Goal: Task Accomplishment & Management: Complete application form

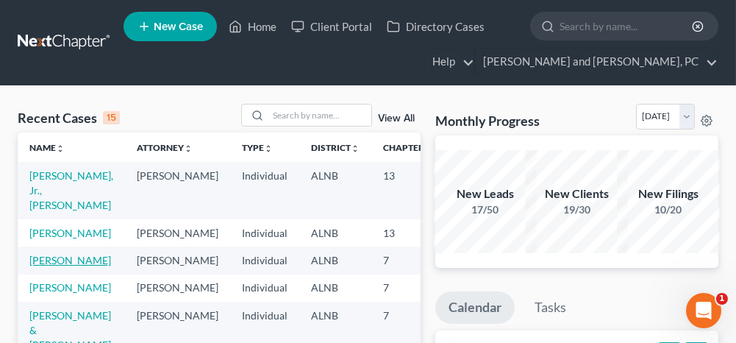
click at [59, 262] on link "[PERSON_NAME]" at bounding box center [70, 260] width 82 height 12
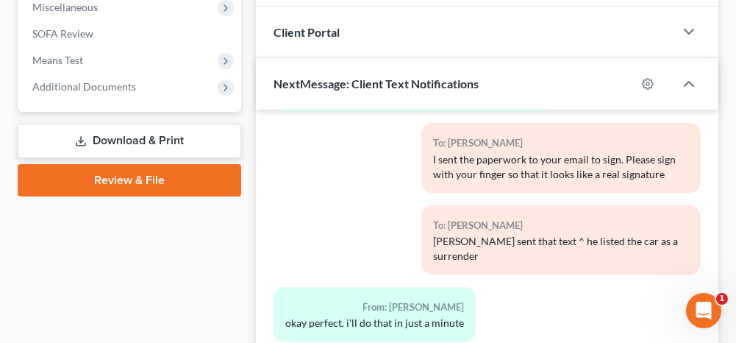
scroll to position [588, 0]
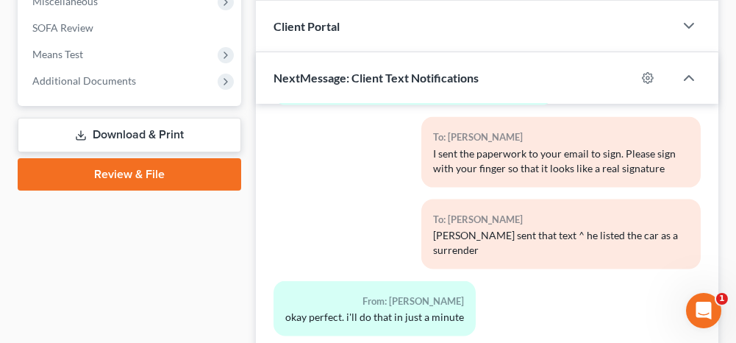
click at [146, 132] on link "Download & Print" at bounding box center [130, 135] width 224 height 35
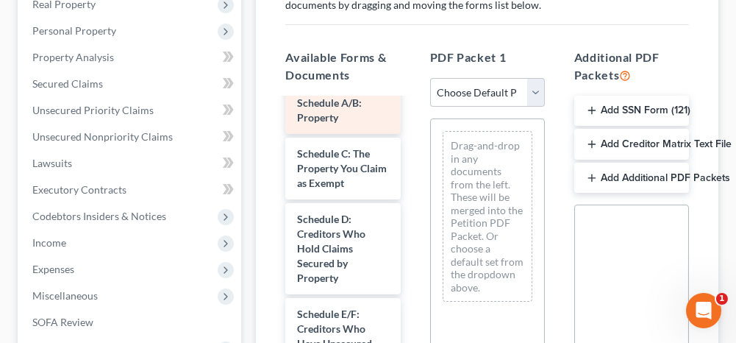
scroll to position [515, 0]
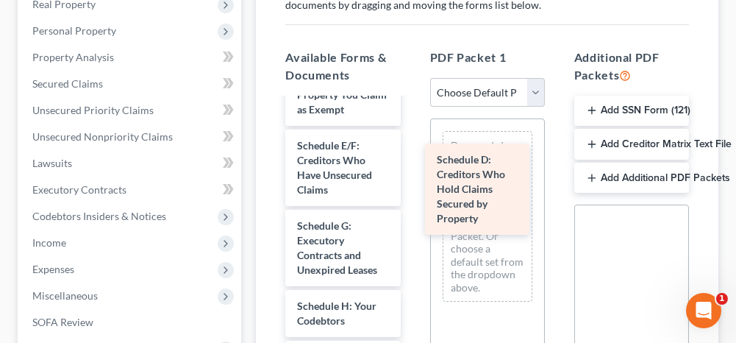
drag, startPoint x: 335, startPoint y: 214, endPoint x: 474, endPoint y: 201, distance: 140.3
click at [412, 201] on div "Schedule D: Creditors Who Hold Claims Secured by Property Schedule I-pdf Craft_…" at bounding box center [343, 303] width 138 height 1436
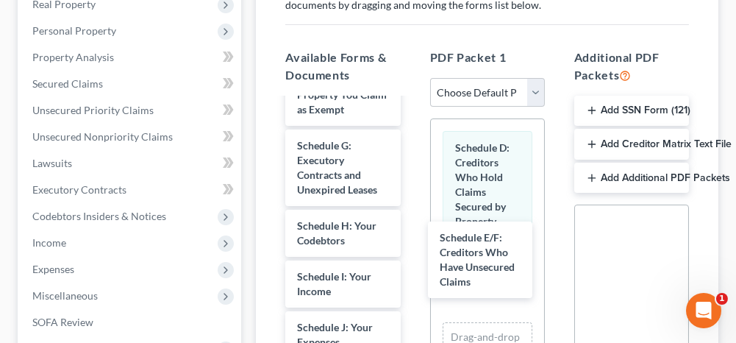
drag, startPoint x: 368, startPoint y: 219, endPoint x: 427, endPoint y: 270, distance: 77.7
click at [412, 285] on div "Schedule E/F: Creditors Who Have Unsecured Claims Schedule I-pdf Craft_paystubs…" at bounding box center [343, 263] width 138 height 1356
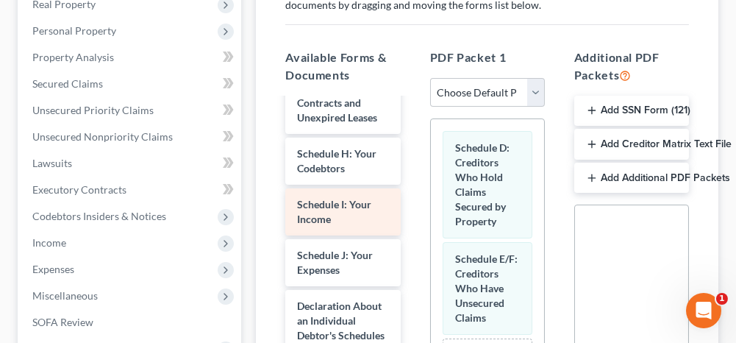
scroll to position [662, 0]
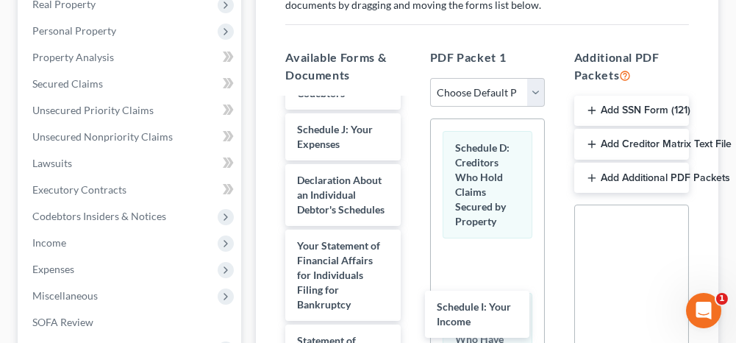
drag, startPoint x: 344, startPoint y: 183, endPoint x: 552, endPoint y: 276, distance: 227.8
click at [412, 319] on div "Schedule I: Your Income Schedule I-pdf Craft_paystubs.pdf 2023_tax_return.pdf 2…" at bounding box center [343, 90] width 138 height 1305
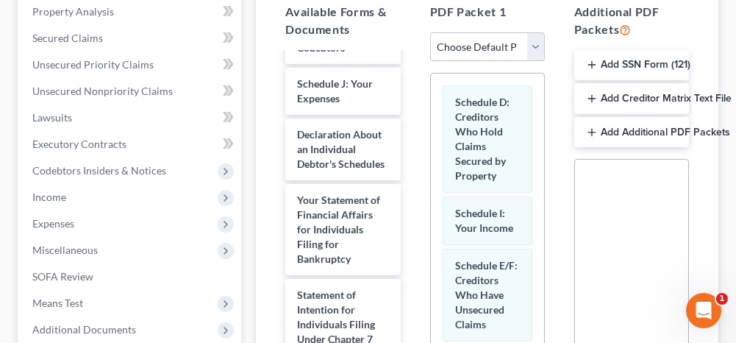
scroll to position [368, 0]
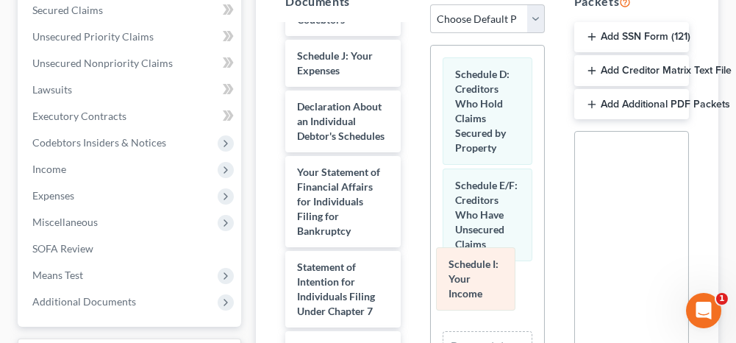
drag, startPoint x: 487, startPoint y: 207, endPoint x: 481, endPoint y: 290, distance: 82.6
click at [481, 290] on div "Schedule I: Your Income Schedule D: Creditors Who Hold Claims Secured by Proper…" at bounding box center [487, 280] width 113 height 468
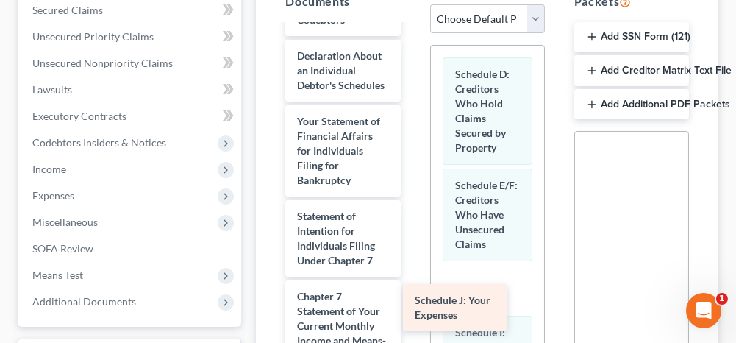
drag, startPoint x: 348, startPoint y: 121, endPoint x: 476, endPoint y: 330, distance: 245.5
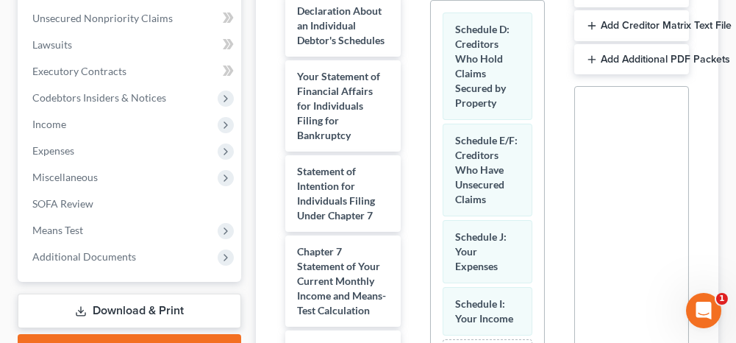
scroll to position [441, 0]
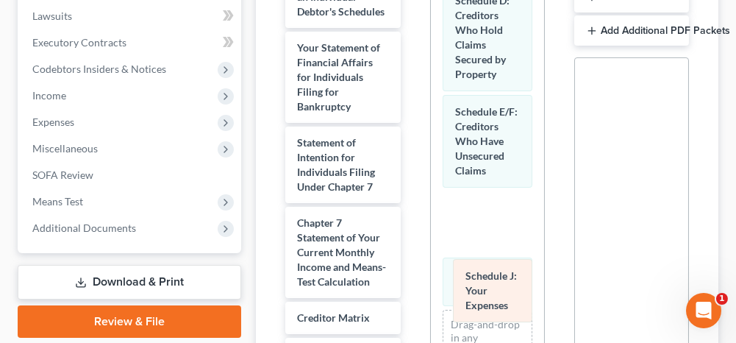
drag, startPoint x: 457, startPoint y: 238, endPoint x: 468, endPoint y: 315, distance: 78.1
click at [468, 315] on div "Schedule J: Your Expenses Schedule D: Creditors Who Hold Claims Secured by Prop…" at bounding box center [487, 232] width 113 height 520
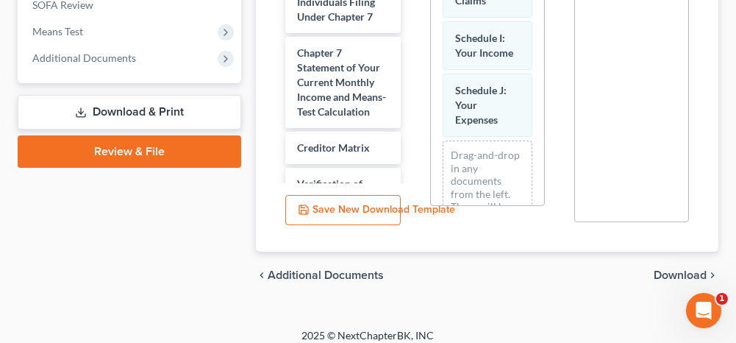
scroll to position [621, 0]
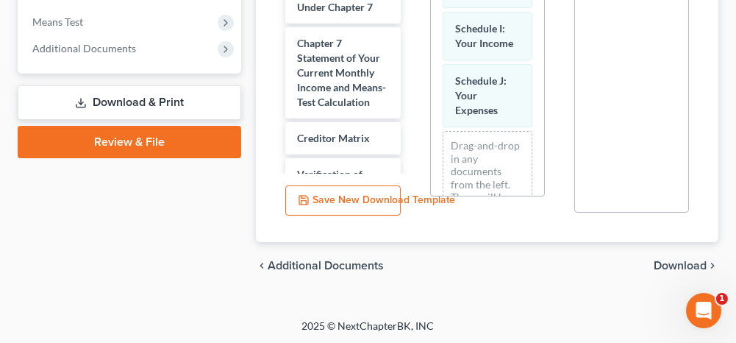
click at [681, 268] on span "Download" at bounding box center [680, 266] width 53 height 12
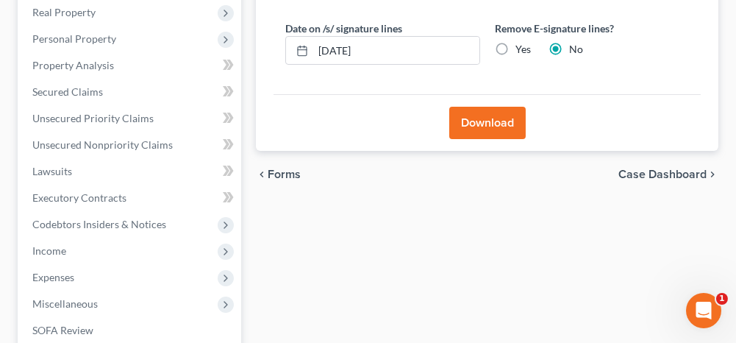
scroll to position [268, 0]
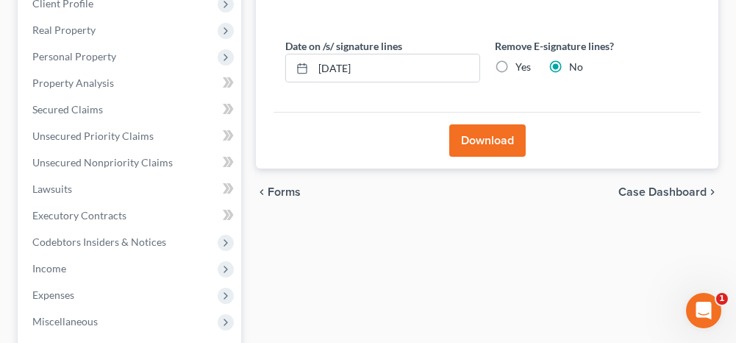
click at [476, 131] on button "Download" at bounding box center [487, 140] width 76 height 32
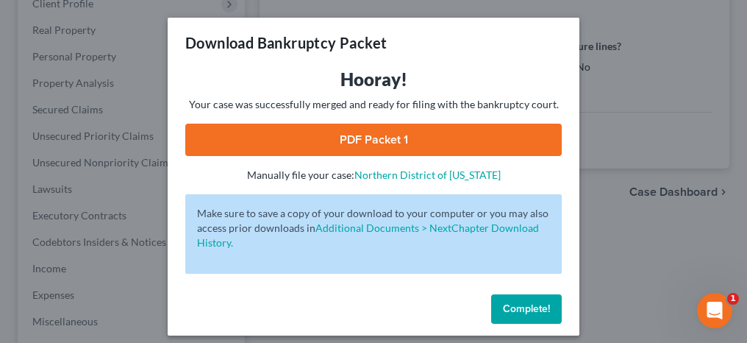
click at [373, 146] on link "PDF Packet 1" at bounding box center [373, 140] width 376 height 32
click at [507, 306] on span "Complete!" at bounding box center [526, 308] width 47 height 12
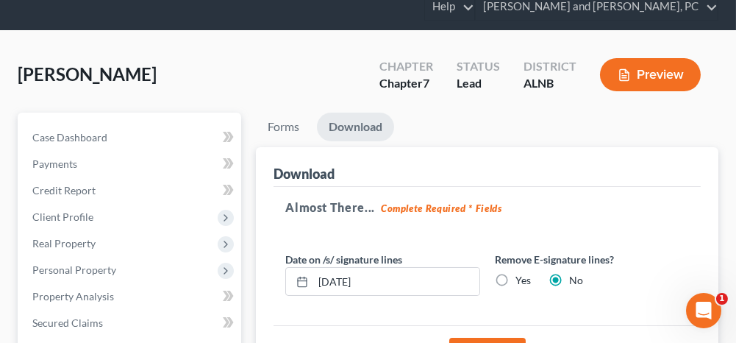
scroll to position [48, 0]
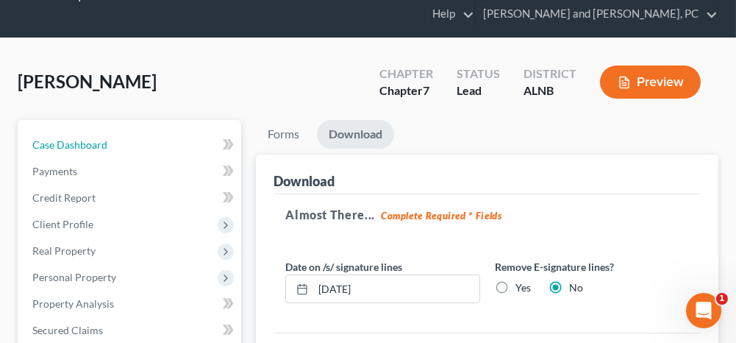
drag, startPoint x: 165, startPoint y: 146, endPoint x: 280, endPoint y: 97, distance: 125.5
click at [165, 146] on link "Case Dashboard" at bounding box center [131, 145] width 221 height 26
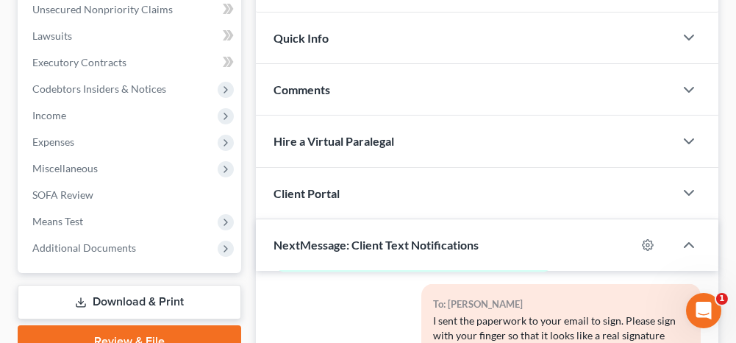
scroll to position [441, 0]
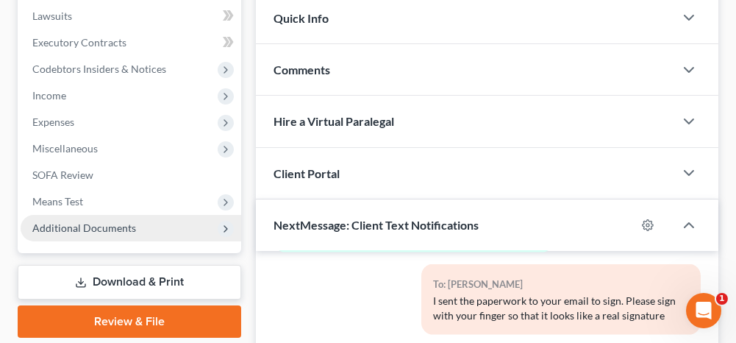
click at [157, 229] on span "Additional Documents" at bounding box center [131, 228] width 221 height 26
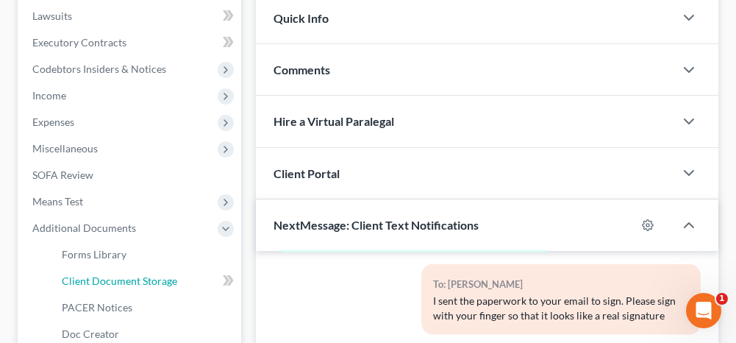
drag, startPoint x: 123, startPoint y: 276, endPoint x: 324, endPoint y: 210, distance: 212.3
click at [123, 276] on span "Client Document Storage" at bounding box center [119, 280] width 115 height 12
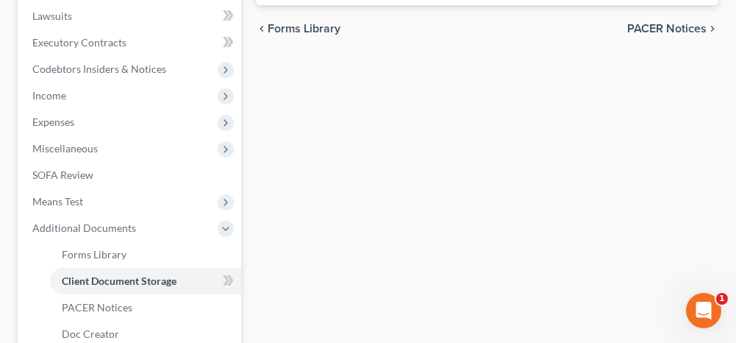
scroll to position [389, 0]
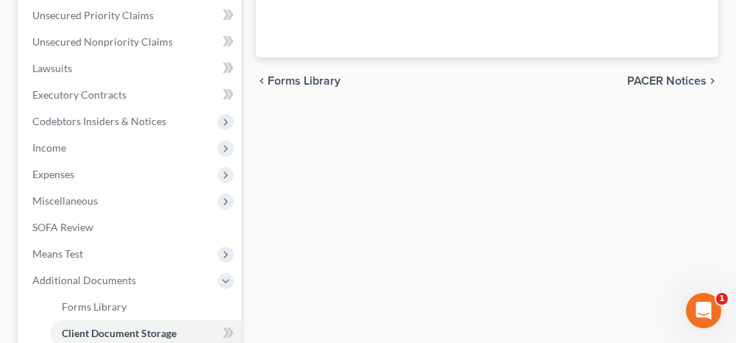
select select "30"
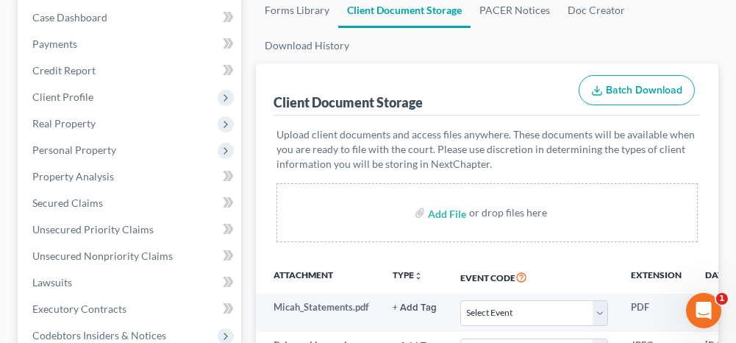
scroll to position [221, 0]
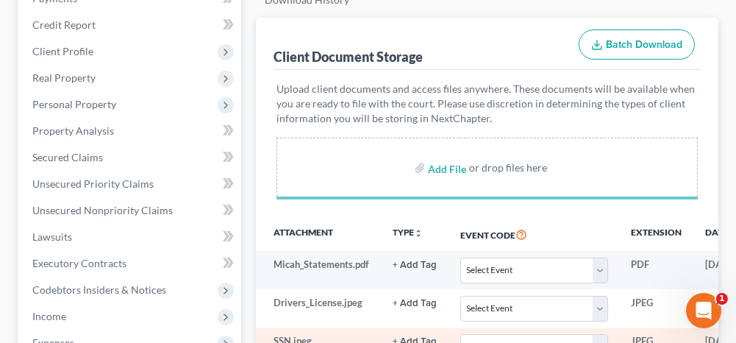
select select "30"
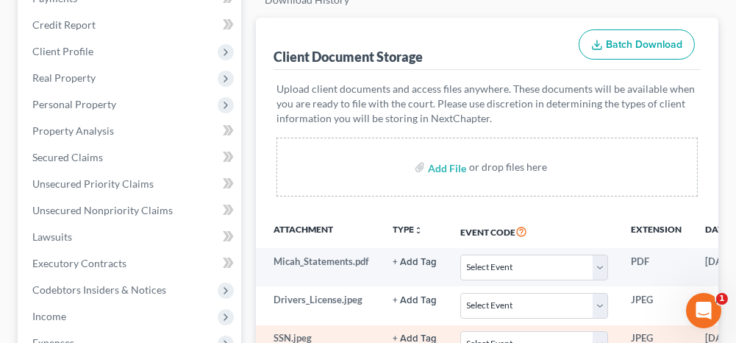
select select "30"
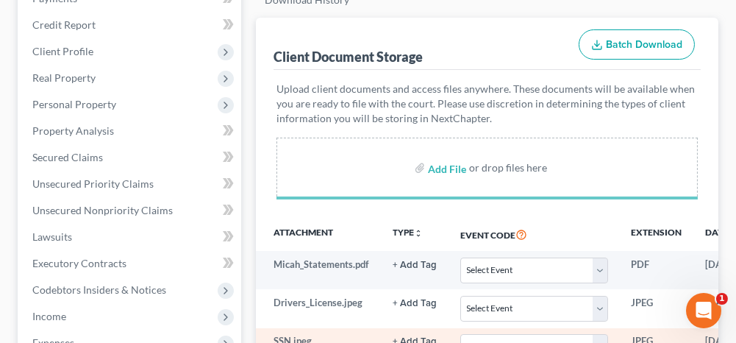
select select "30"
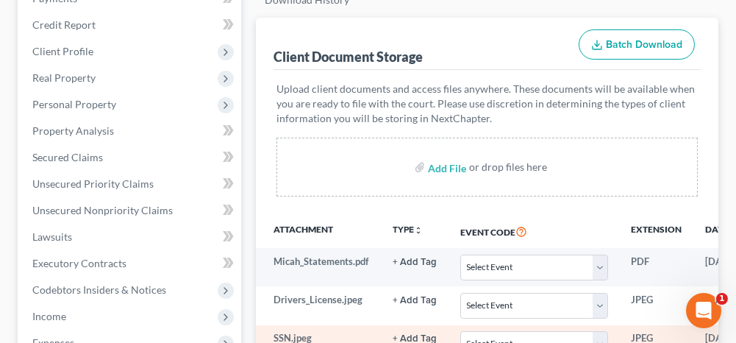
select select "30"
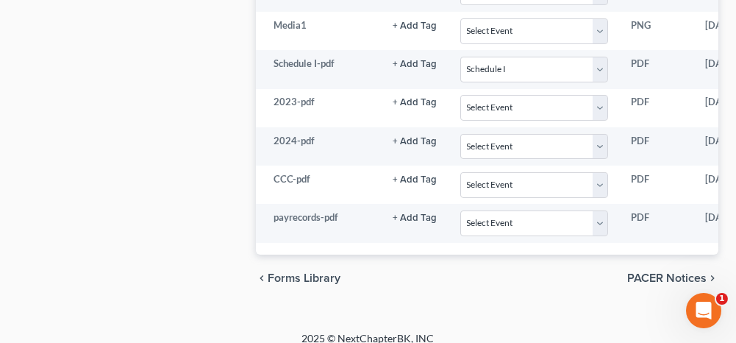
scroll to position [882, 0]
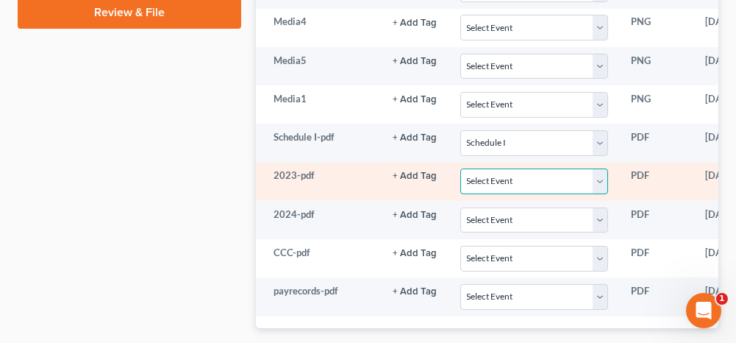
drag, startPoint x: 487, startPoint y: 169, endPoint x: 456, endPoint y: 157, distance: 33.3
click at [487, 169] on select "Select Event 20 Largest Unsecured Creditors Amended Schedules (Fee) Attachment …" at bounding box center [533, 181] width 147 height 26
select select "40"
click at [460, 168] on select "Select Event 20 Largest Unsecured Creditors Amended Schedules (Fee) Attachment …" at bounding box center [533, 181] width 147 height 26
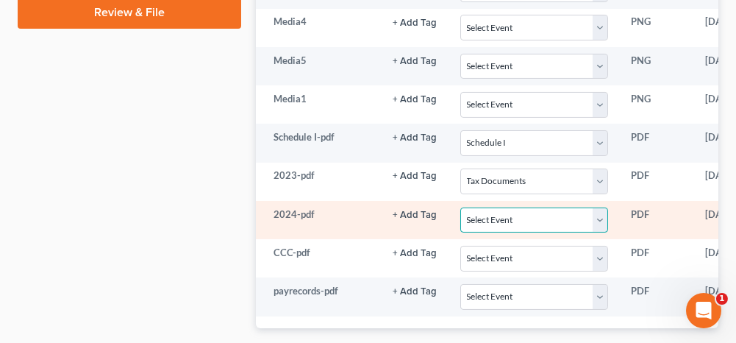
click at [515, 207] on select "Select Event 20 Largest Unsecured Creditors Amended Schedules (Fee) Attachment …" at bounding box center [533, 220] width 147 height 26
select select "40"
click at [460, 207] on select "Select Event 20 Largest Unsecured Creditors Amended Schedules (Fee) Attachment …" at bounding box center [533, 220] width 147 height 26
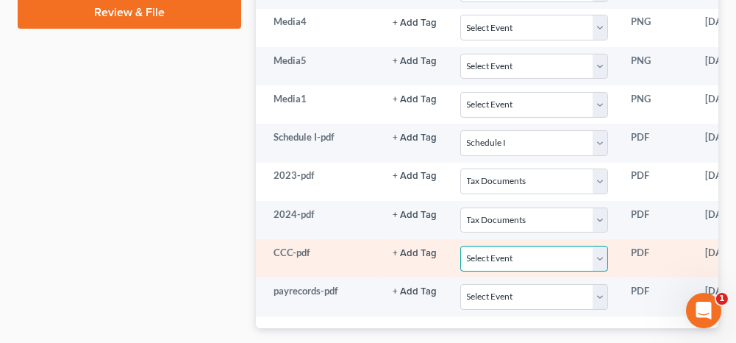
drag, startPoint x: 485, startPoint y: 241, endPoint x: 471, endPoint y: 230, distance: 17.8
click at [485, 246] on select "Select Event 20 Largest Unsecured Creditors Amended Schedules (Fee) Attachment …" at bounding box center [533, 259] width 147 height 26
select select "5"
click at [460, 246] on select "Select Event 20 Largest Unsecured Creditors Amended Schedules (Fee) Attachment …" at bounding box center [533, 259] width 147 height 26
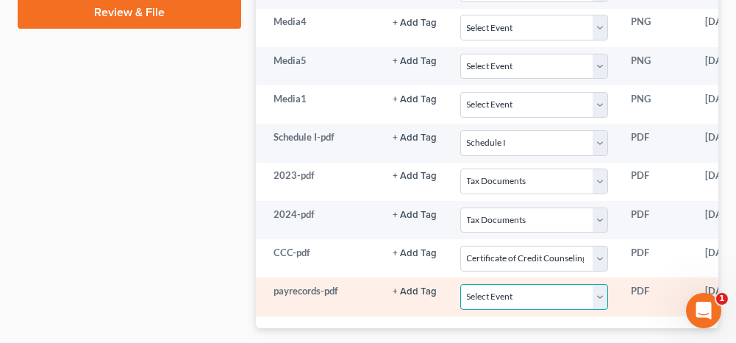
click at [495, 284] on select "Select Event 20 Largest Unsecured Creditors Amended Schedules (Fee) Attachment …" at bounding box center [533, 297] width 147 height 26
select select "19"
click at [460, 284] on select "Select Event 20 Largest Unsecured Creditors Amended Schedules (Fee) Attachment …" at bounding box center [533, 297] width 147 height 26
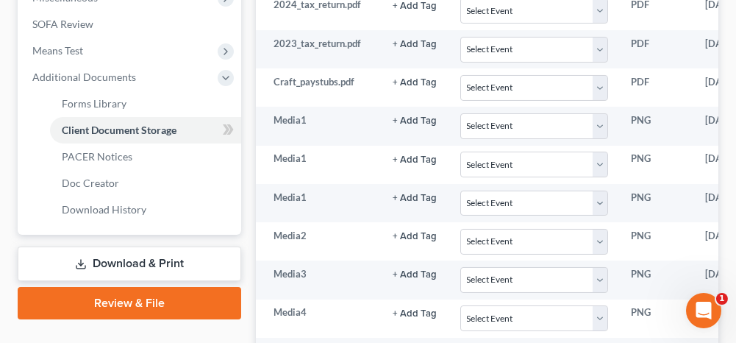
scroll to position [588, 0]
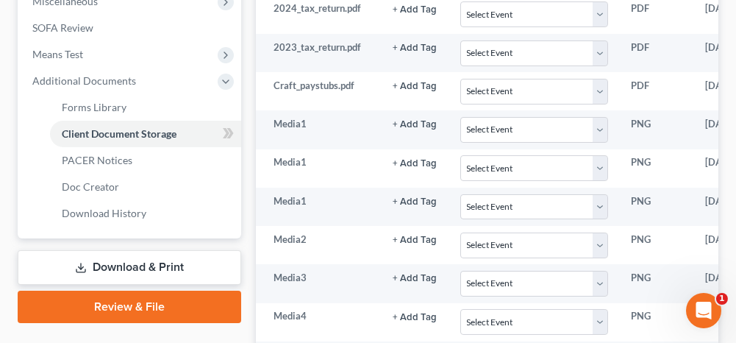
click at [171, 302] on link "Review & File" at bounding box center [130, 306] width 224 height 32
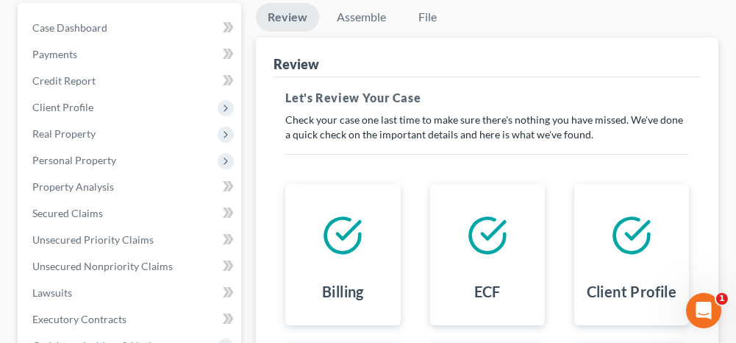
scroll to position [147, 0]
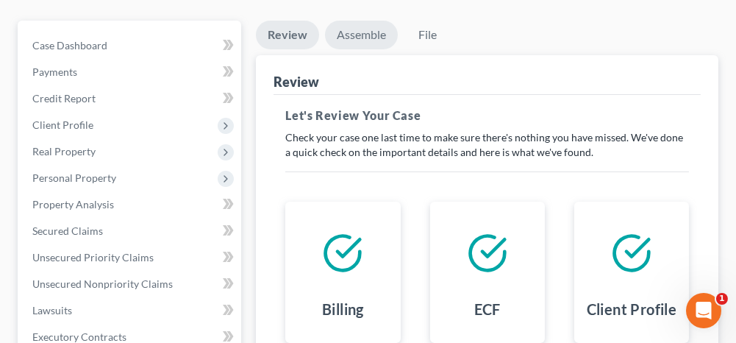
click at [367, 30] on link "Assemble" at bounding box center [361, 35] width 73 height 29
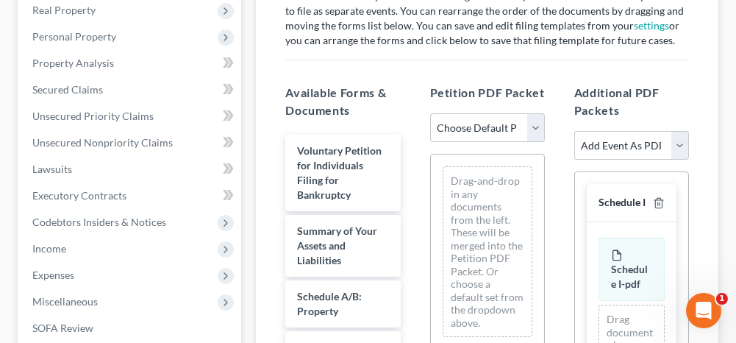
scroll to position [294, 0]
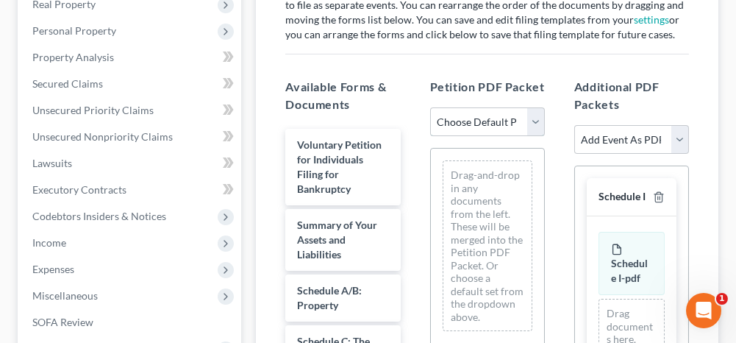
drag, startPoint x: 466, startPoint y: 115, endPoint x: 460, endPoint y: 135, distance: 20.7
click at [466, 115] on select "Choose Default Petition PDF Packet Complete Bankruptcy Petition (all forms and …" at bounding box center [487, 121] width 115 height 29
select select "0"
click at [430, 107] on select "Choose Default Petition PDF Packet Complete Bankruptcy Petition (all forms and …" at bounding box center [487, 121] width 115 height 29
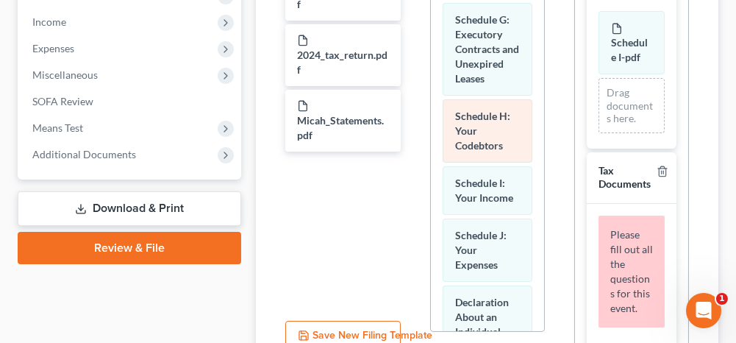
scroll to position [515, 0]
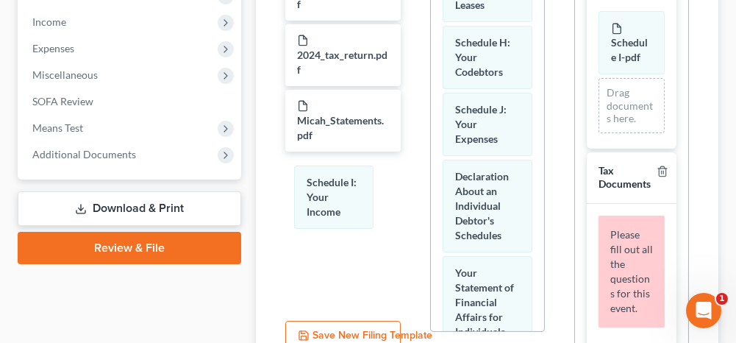
drag, startPoint x: 489, startPoint y: 189, endPoint x: 577, endPoint y: 107, distance: 120.7
click at [431, 194] on div "Schedule I: Your Income Voluntary Petition for Individuals Filing for Bankruptc…" at bounding box center [487, 262] width 113 height 1699
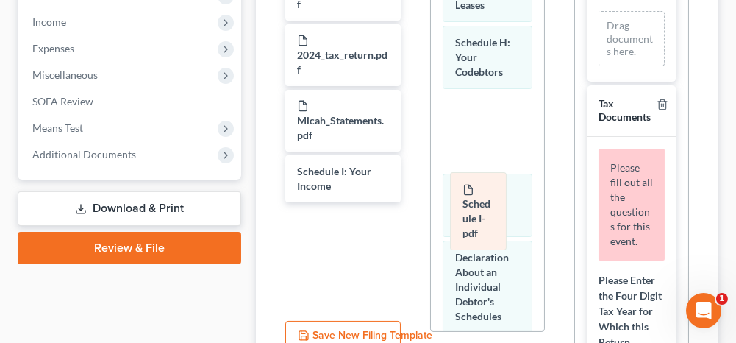
drag, startPoint x: 619, startPoint y: 66, endPoint x: 491, endPoint y: 187, distance: 176.3
click at [598, 66] on div "Schedule I-pdf Amended Schedule I-pdf Schedule I-pdf Amended Schedule I-pdf Dra…" at bounding box center [631, 38] width 66 height 55
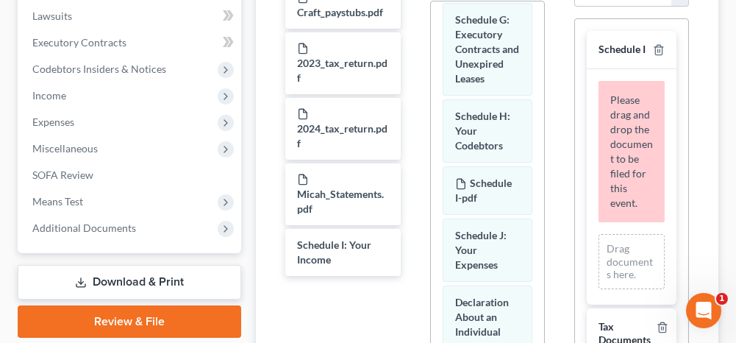
scroll to position [368, 0]
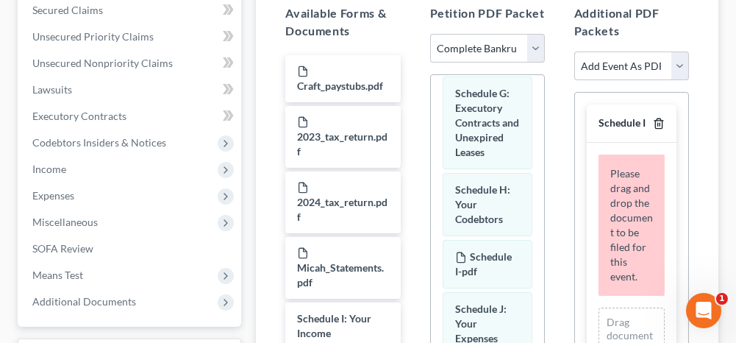
click at [659, 124] on line "button" at bounding box center [659, 125] width 0 height 3
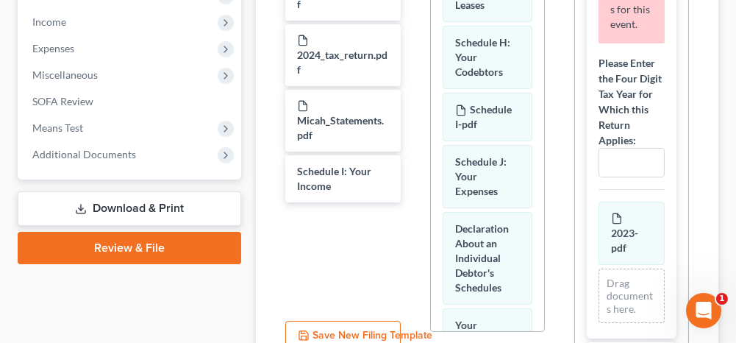
scroll to position [147, 0]
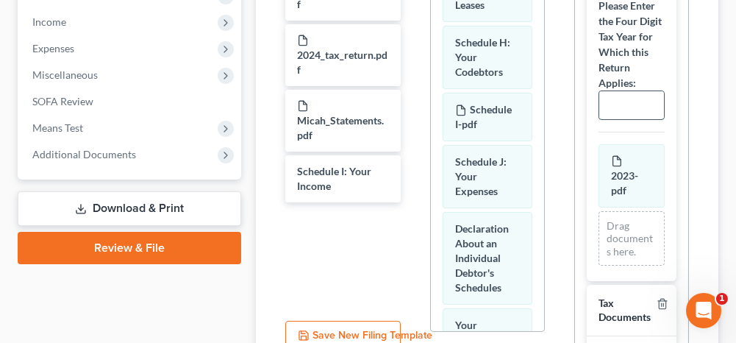
click at [625, 119] on input "text" at bounding box center [631, 105] width 65 height 28
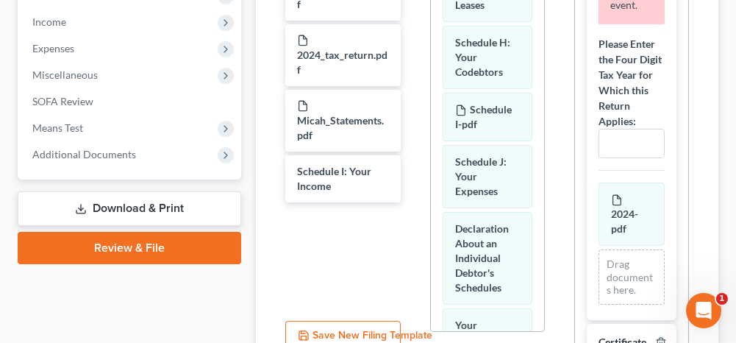
scroll to position [449, 0]
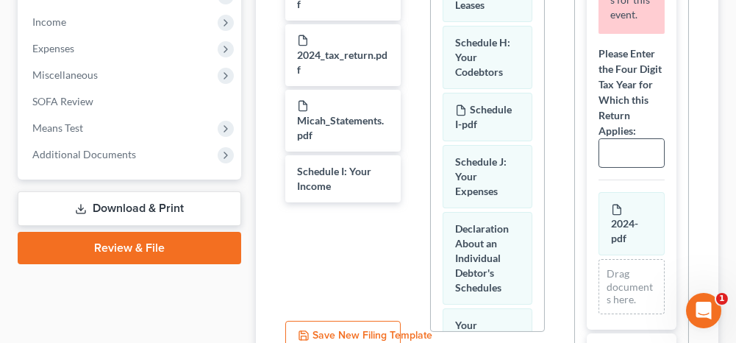
type input "2023"
click at [609, 167] on input "text" at bounding box center [631, 153] width 65 height 28
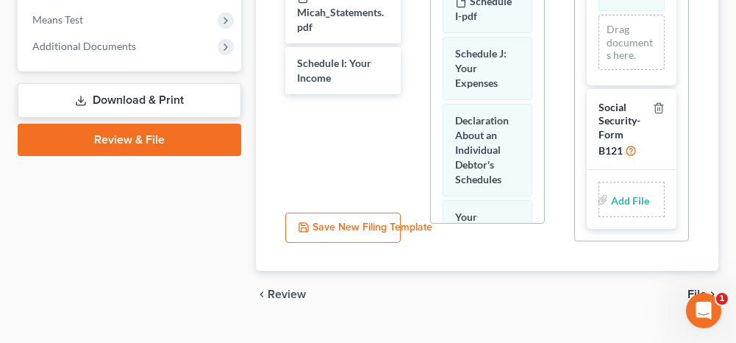
scroll to position [651, 0]
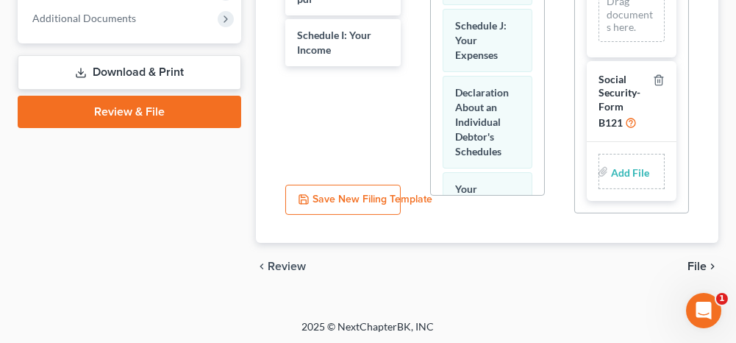
type input "2024"
click at [631, 168] on input "file" at bounding box center [628, 171] width 35 height 26
type input "C:\fakepath\ssnstatement.pdf"
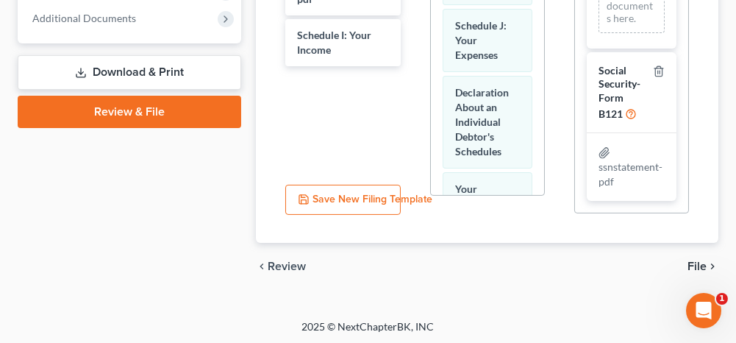
click at [693, 260] on span "File" at bounding box center [696, 266] width 19 height 12
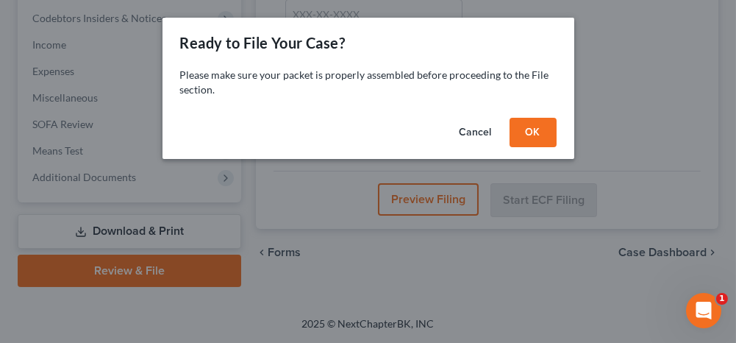
scroll to position [489, 0]
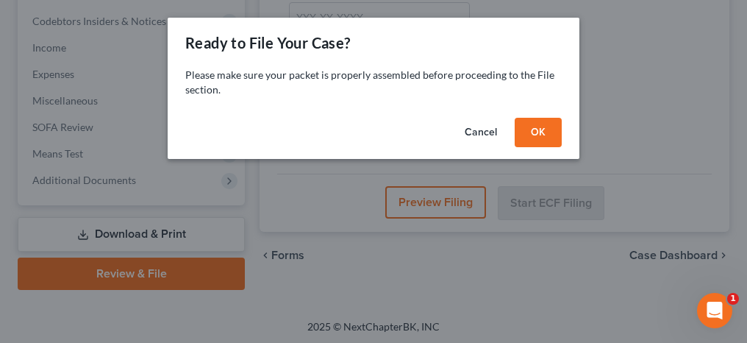
click at [552, 137] on button "OK" at bounding box center [538, 132] width 47 height 29
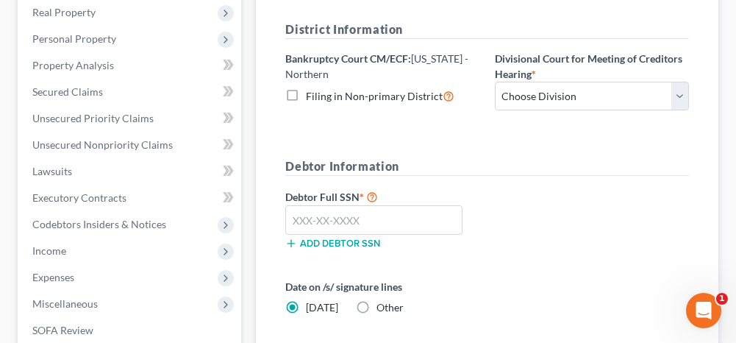
scroll to position [268, 0]
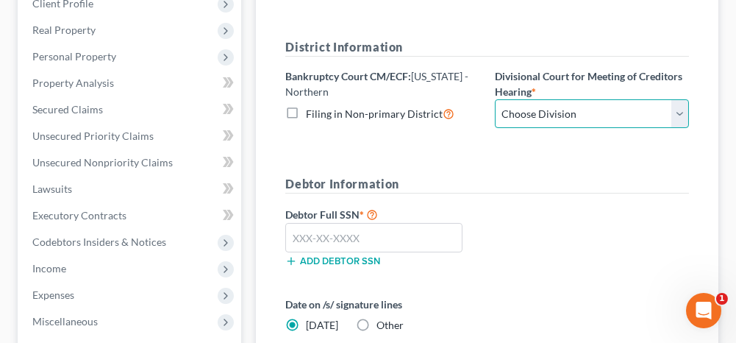
drag, startPoint x: 548, startPoint y: 104, endPoint x: 537, endPoint y: 126, distance: 25.0
click at [548, 104] on select "Choose Division [GEOGRAPHIC_DATA] [GEOGRAPHIC_DATA] [GEOGRAPHIC_DATA] [GEOGRAPH…" at bounding box center [592, 113] width 194 height 29
select select "0"
click at [495, 99] on select "Choose Division [GEOGRAPHIC_DATA] [GEOGRAPHIC_DATA] [GEOGRAPHIC_DATA] [GEOGRAPH…" at bounding box center [592, 113] width 194 height 29
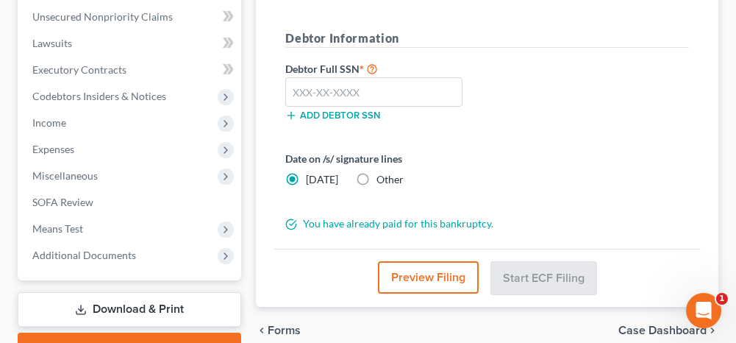
scroll to position [415, 0]
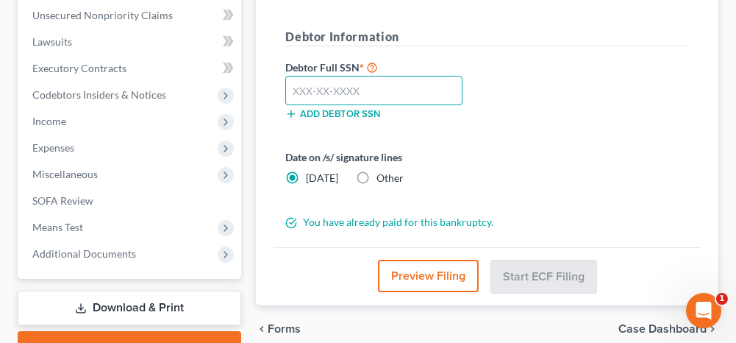
click at [343, 88] on input "text" at bounding box center [373, 90] width 177 height 29
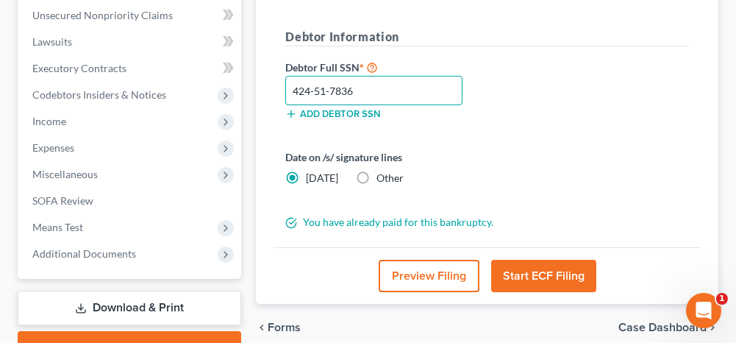
type input "424-51-7836"
click at [544, 277] on button "Start ECF Filing" at bounding box center [543, 276] width 105 height 32
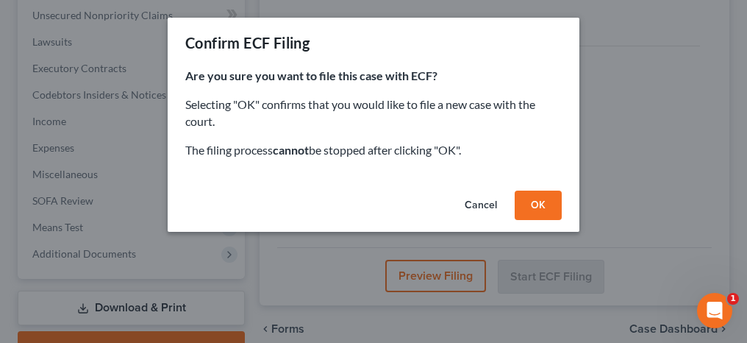
click at [484, 204] on button "Cancel" at bounding box center [481, 204] width 56 height 29
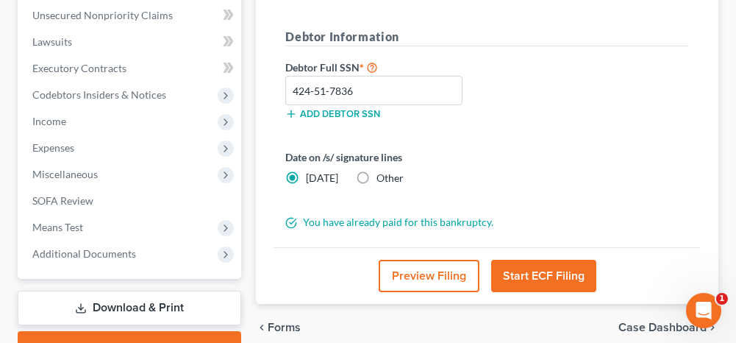
click at [521, 270] on button "Start ECF Filing" at bounding box center [543, 276] width 105 height 32
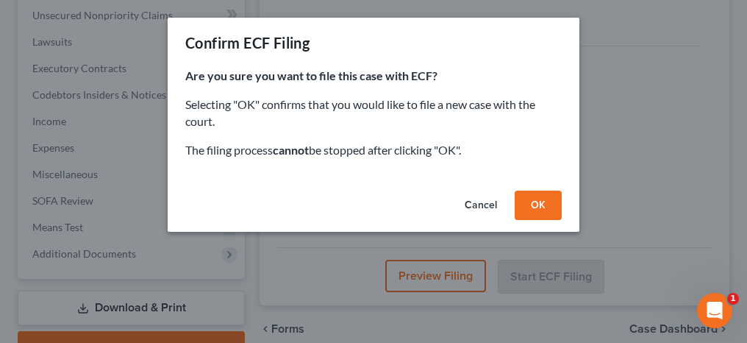
click at [529, 204] on button "OK" at bounding box center [538, 204] width 47 height 29
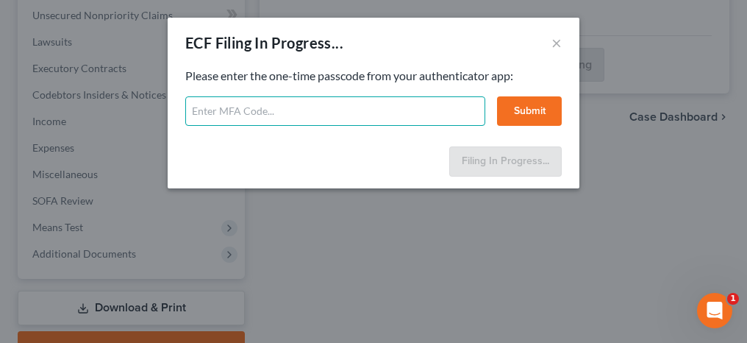
click at [413, 109] on input "text" at bounding box center [335, 110] width 300 height 29
type input "800044"
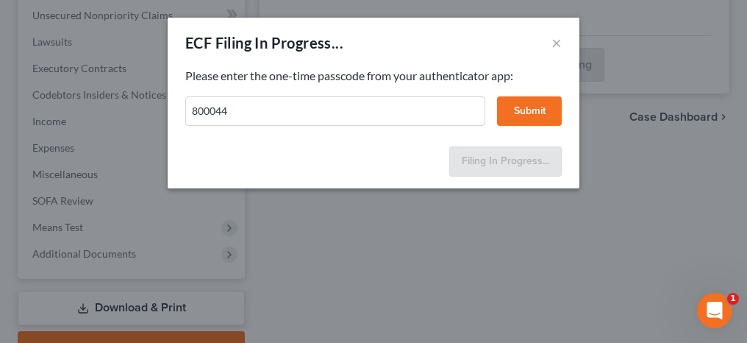
click at [546, 120] on button "Submit" at bounding box center [529, 110] width 65 height 29
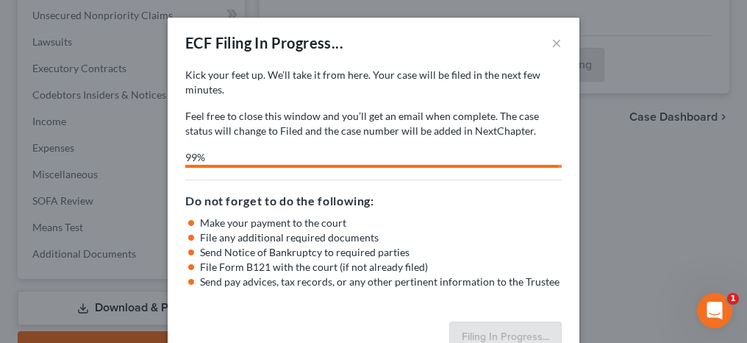
select select "0"
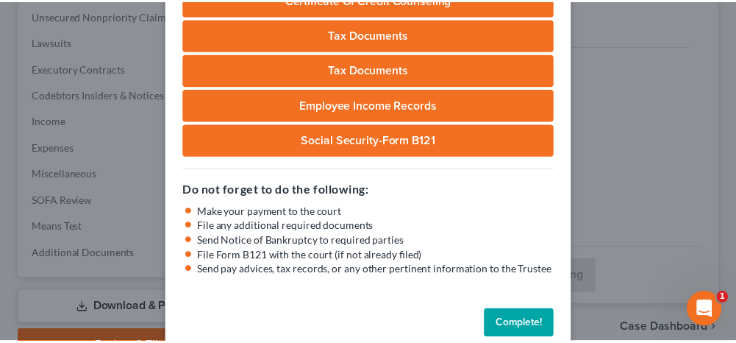
scroll to position [279, 0]
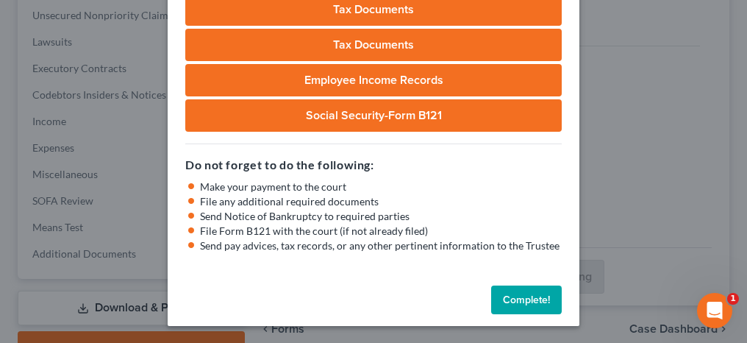
drag, startPoint x: 512, startPoint y: 293, endPoint x: 287, endPoint y: 249, distance: 229.4
click at [512, 293] on button "Complete!" at bounding box center [526, 299] width 71 height 29
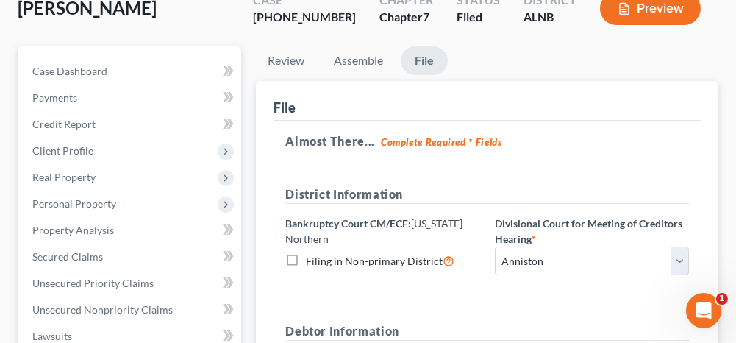
scroll to position [121, 0]
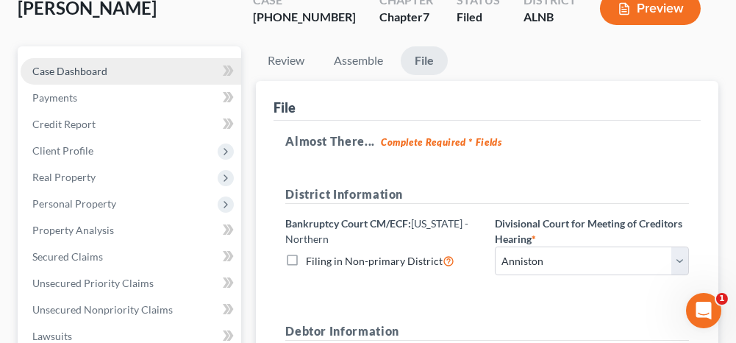
click at [171, 66] on link "Case Dashboard" at bounding box center [131, 71] width 221 height 26
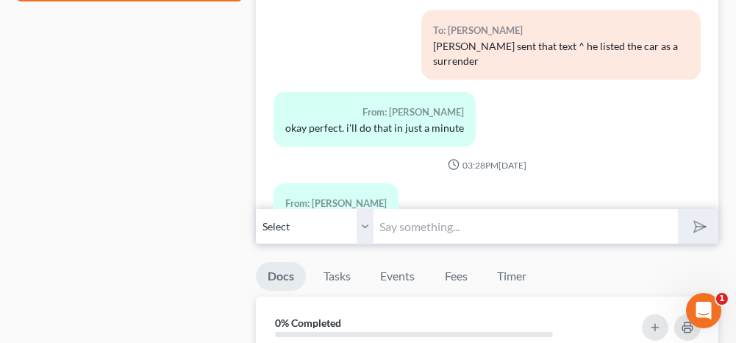
scroll to position [809, 0]
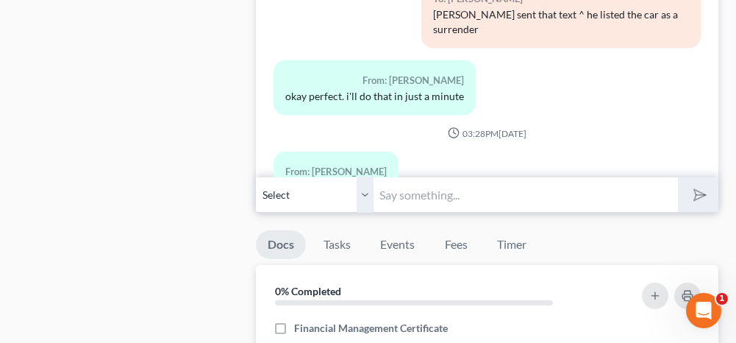
click at [498, 187] on input "text" at bounding box center [525, 194] width 304 height 36
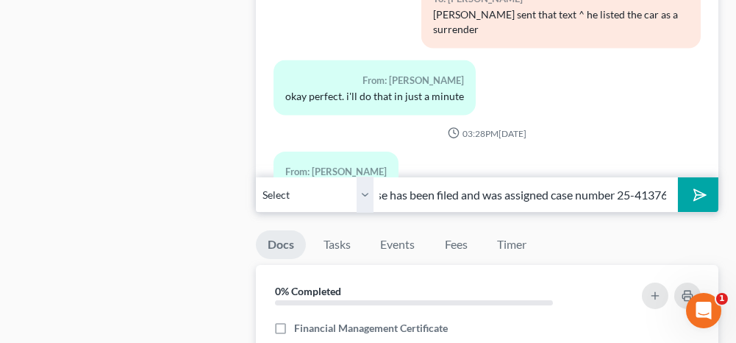
scroll to position [0, 47]
type input "Your case has been filed and was assigned case number 25-41376"
click at [699, 196] on icon "submit" at bounding box center [697, 195] width 21 height 21
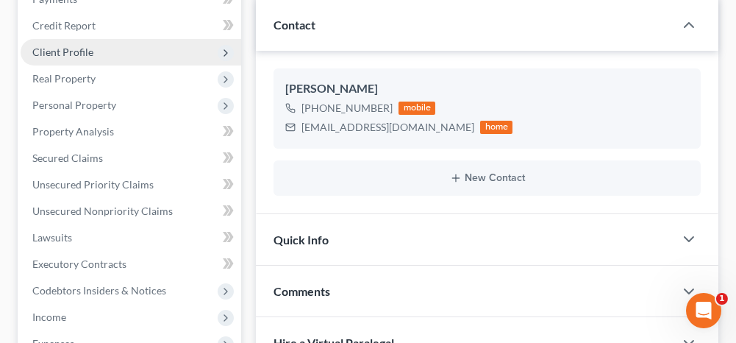
scroll to position [221, 0]
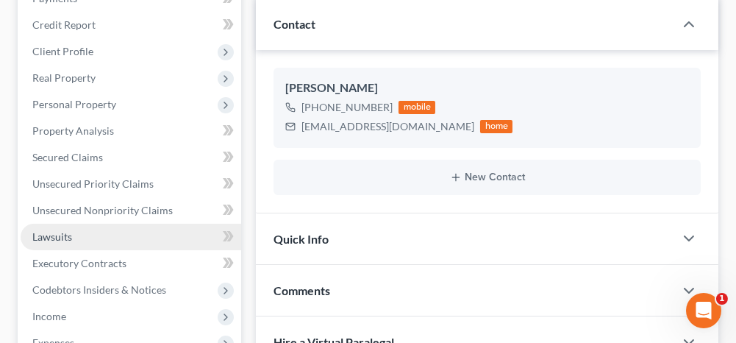
click at [170, 228] on link "Lawsuits" at bounding box center [131, 237] width 221 height 26
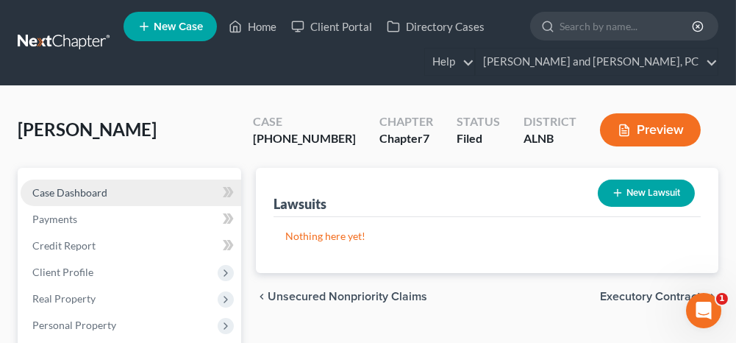
click at [142, 179] on link "Case Dashboard" at bounding box center [131, 192] width 221 height 26
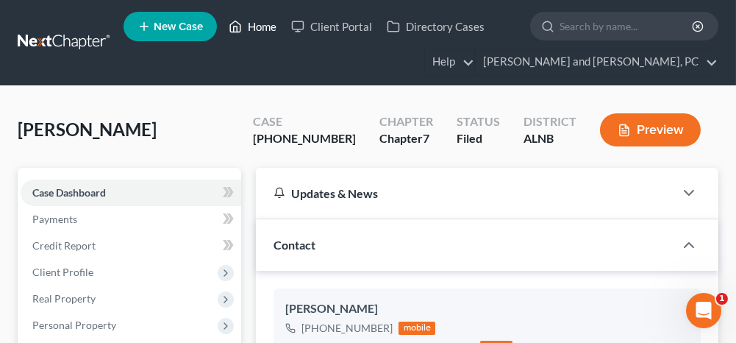
drag, startPoint x: 259, startPoint y: 25, endPoint x: 251, endPoint y: 124, distance: 99.5
click at [259, 25] on link "Home" at bounding box center [252, 26] width 62 height 26
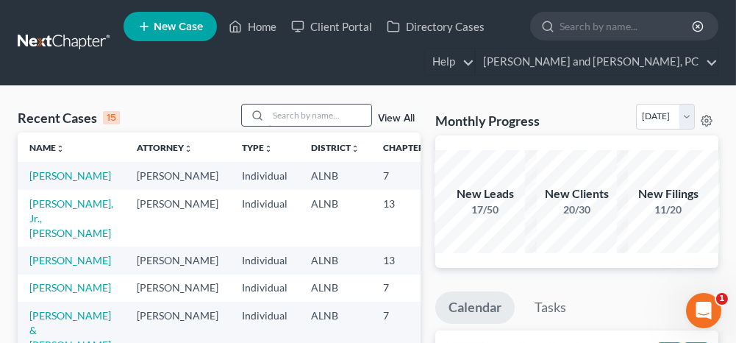
click at [326, 118] on input "search" at bounding box center [319, 114] width 103 height 21
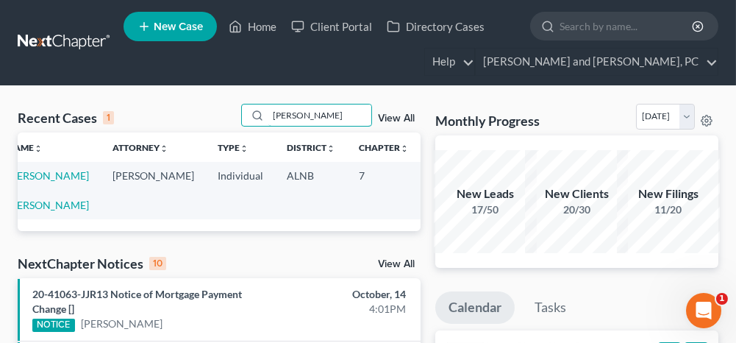
scroll to position [0, 25]
type input "[PERSON_NAME]"
